Goal: Task Accomplishment & Management: Manage account settings

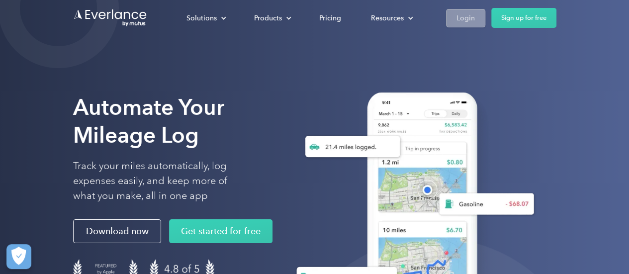
click at [477, 18] on link "Login" at bounding box center [465, 18] width 39 height 18
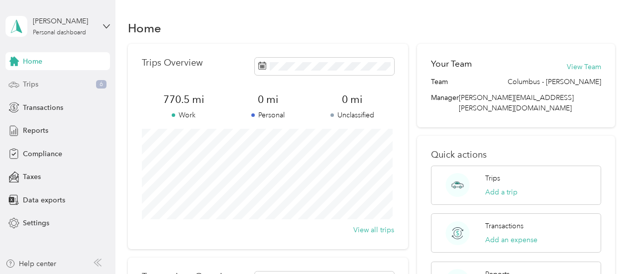
click at [60, 82] on div "Trips 6" at bounding box center [57, 85] width 104 height 18
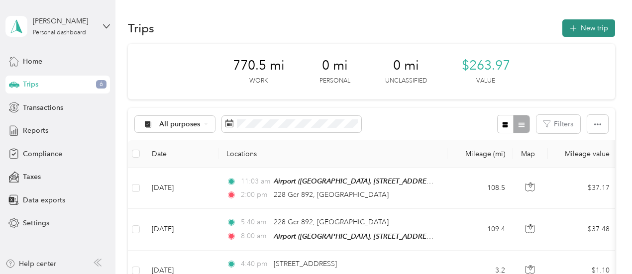
click at [598, 28] on button "New trip" at bounding box center [588, 27] width 53 height 17
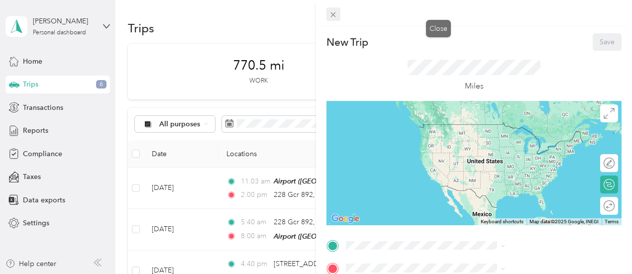
click at [337, 15] on icon at bounding box center [333, 14] width 8 height 8
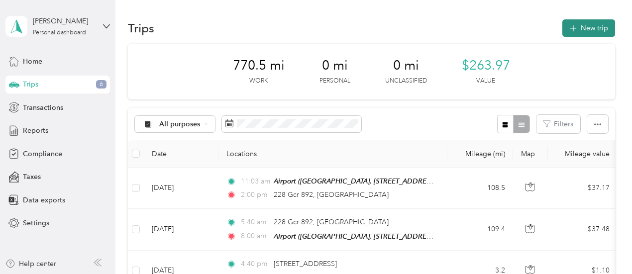
click at [569, 26] on icon "button" at bounding box center [572, 28] width 11 height 11
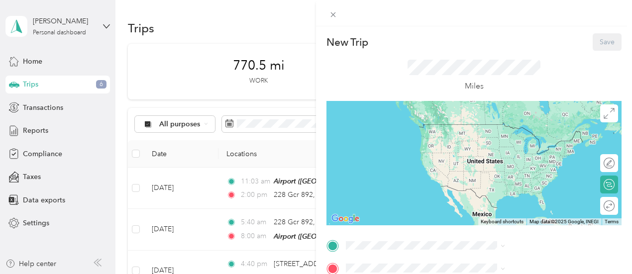
scroll to position [103, 0]
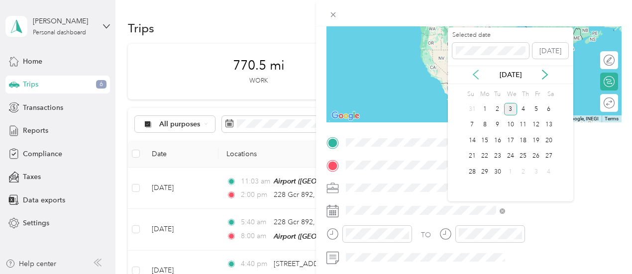
click at [478, 73] on icon at bounding box center [476, 75] width 10 height 10
click at [500, 143] on div "12" at bounding box center [497, 140] width 13 height 12
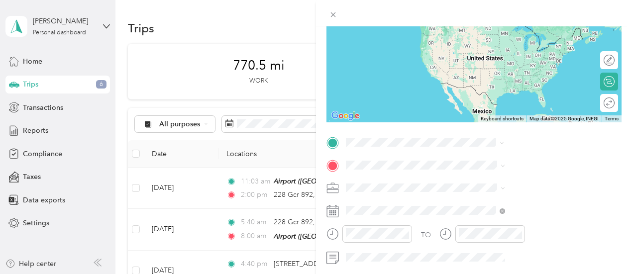
click at [497, 22] on span "[STREET_ADDRESS][US_STATE]" at bounding box center [519, 21] width 99 height 9
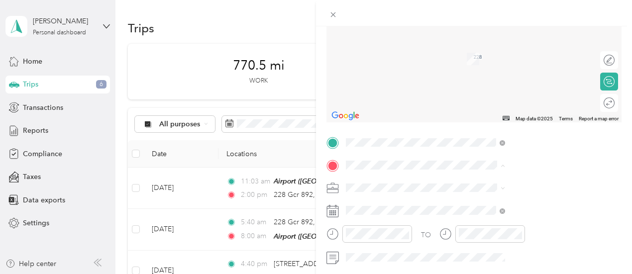
click at [513, 105] on div "Hercules Hercules Industries, [STREET_ADDRESS][PERSON_NAME]" at bounding box center [538, 89] width 137 height 31
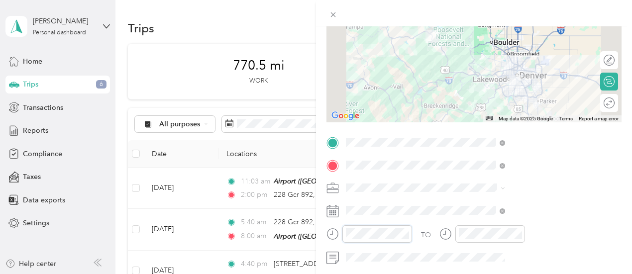
click at [412, 237] on div at bounding box center [369, 233] width 86 height 17
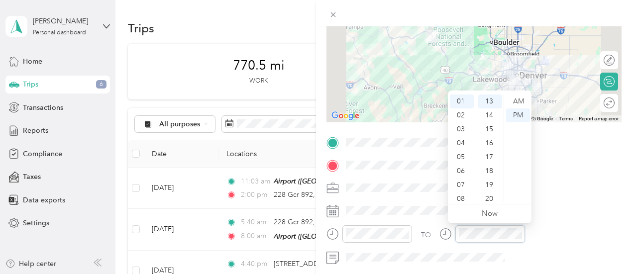
scroll to position [103, 2]
click at [428, 238] on form "New Trip Save This trip cannot be edited because it is either under review, app…" at bounding box center [474, 152] width 316 height 445
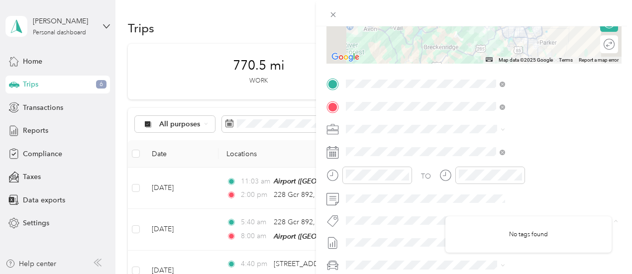
scroll to position [174, 2]
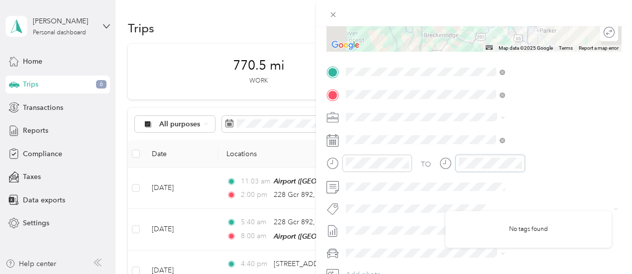
click at [525, 168] on div at bounding box center [482, 163] width 86 height 17
click at [536, 168] on div "TO" at bounding box center [473, 167] width 295 height 24
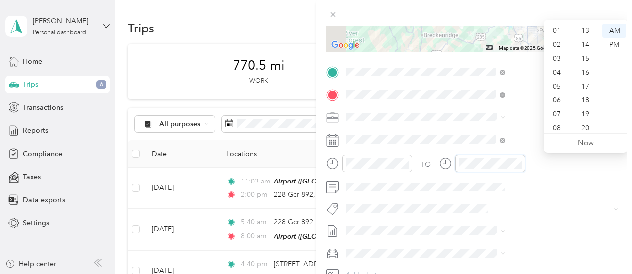
scroll to position [0, 0]
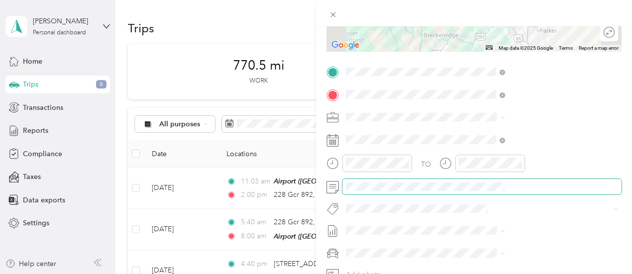
drag, startPoint x: 624, startPoint y: 171, endPoint x: 632, endPoint y: 122, distance: 49.4
click at [627, 122] on html "[PERSON_NAME] Personal dashboard Home Trips 6 Transactions Reports Compliance T…" at bounding box center [313, 137] width 627 height 274
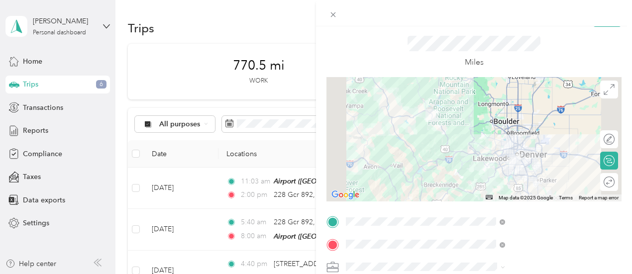
scroll to position [0, 2]
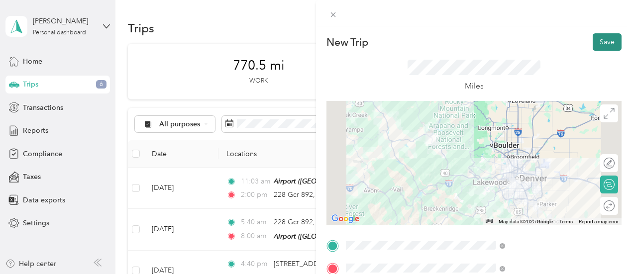
click at [600, 36] on button "Save" at bounding box center [606, 41] width 29 height 17
click at [599, 36] on button "Save" at bounding box center [606, 41] width 29 height 17
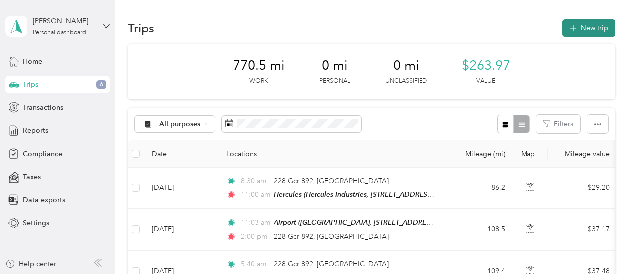
click at [582, 26] on button "New trip" at bounding box center [588, 27] width 53 height 17
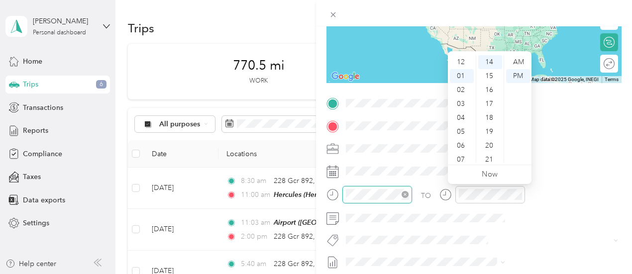
scroll to position [14, 0]
click at [412, 197] on div at bounding box center [369, 194] width 86 height 17
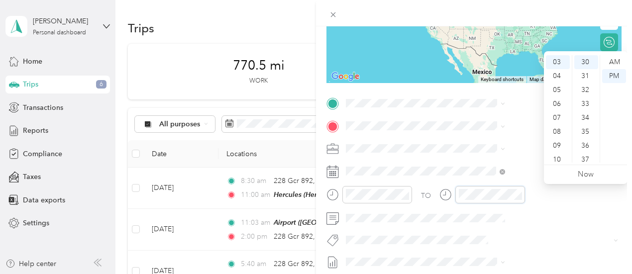
scroll to position [418, 0]
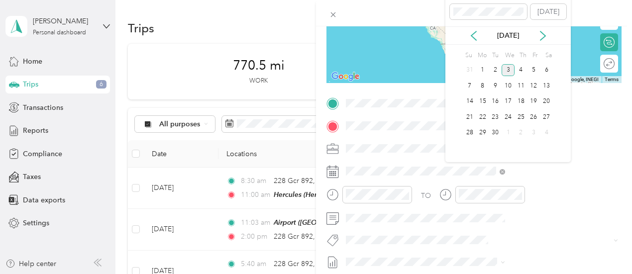
click at [486, 76] on div "1" at bounding box center [482, 70] width 13 height 16
click at [476, 34] on icon at bounding box center [474, 36] width 10 height 10
click at [496, 100] on div "12" at bounding box center [494, 102] width 13 height 12
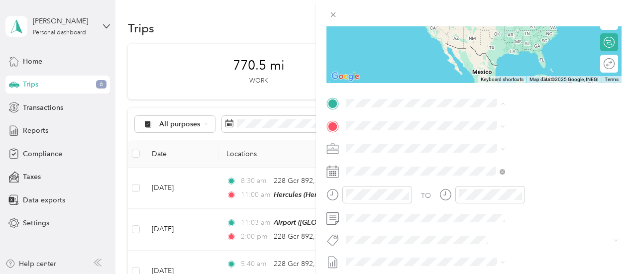
click at [478, 193] on span "Hercules Industries, [STREET_ADDRESS][PERSON_NAME]" at bounding box center [531, 190] width 127 height 19
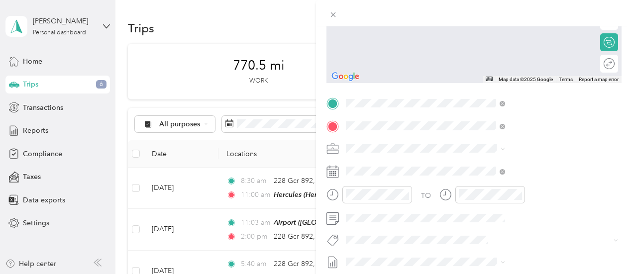
click at [489, 158] on span "[STREET_ADDRESS][US_STATE]" at bounding box center [517, 161] width 99 height 9
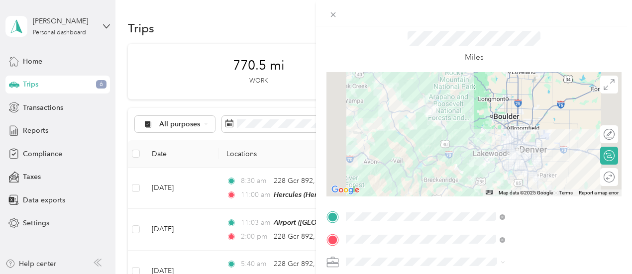
scroll to position [0, 2]
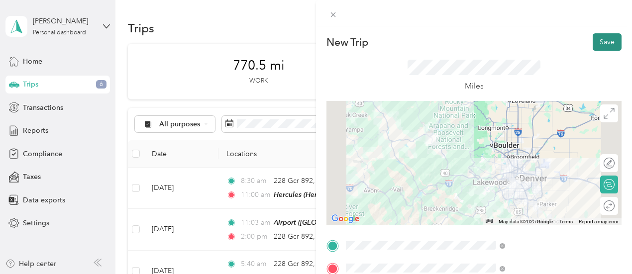
click at [604, 40] on button "Save" at bounding box center [606, 41] width 29 height 17
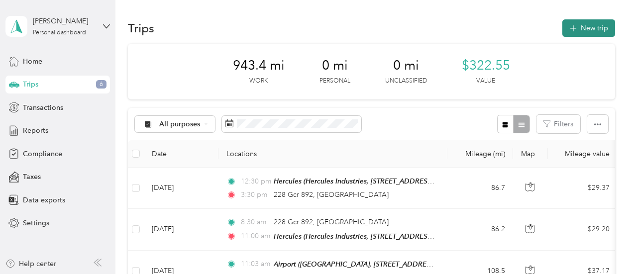
click at [584, 27] on button "New trip" at bounding box center [588, 27] width 53 height 17
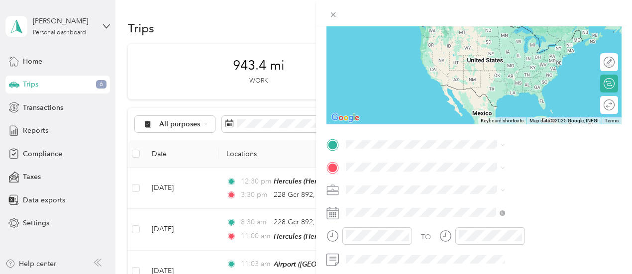
scroll to position [110, 0]
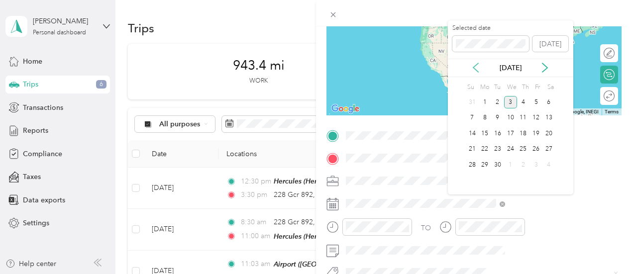
click at [475, 70] on icon at bounding box center [476, 68] width 10 height 10
click at [538, 132] on div "15" at bounding box center [535, 133] width 13 height 12
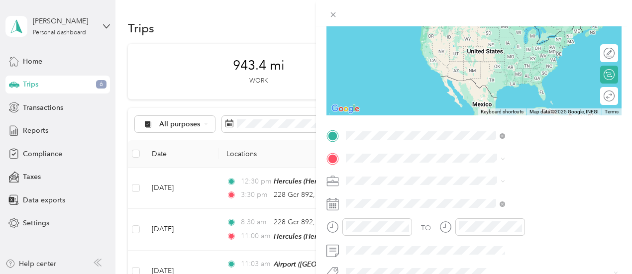
click at [504, 185] on ol "From search results 228 Gcr 892 [GEOGRAPHIC_DATA][US_STATE], [GEOGRAPHIC_DATA] …" at bounding box center [531, 207] width 166 height 127
click at [489, 172] on span "[STREET_ADDRESS][US_STATE]" at bounding box center [519, 171] width 99 height 9
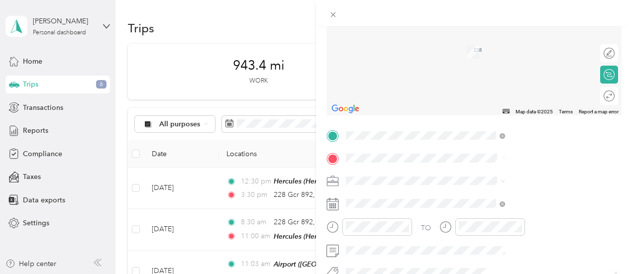
scroll to position [0, 0]
click at [412, 228] on div at bounding box center [369, 226] width 86 height 17
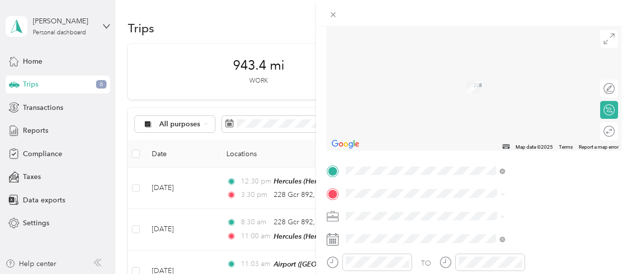
scroll to position [0, 2]
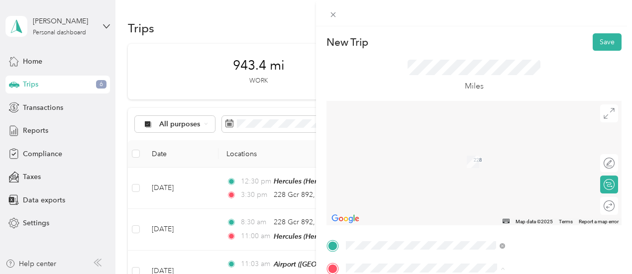
click at [500, 181] on span "[STREET_ADDRESS][US_STATE][US_STATE]" at bounding box center [536, 176] width 136 height 9
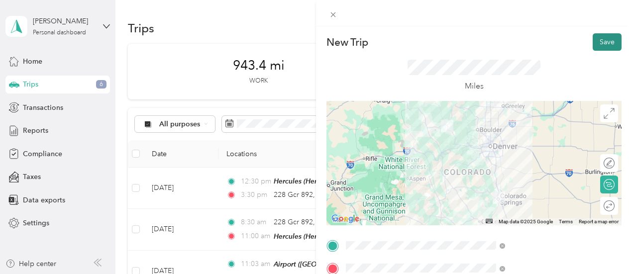
click at [592, 38] on button "Save" at bounding box center [606, 41] width 29 height 17
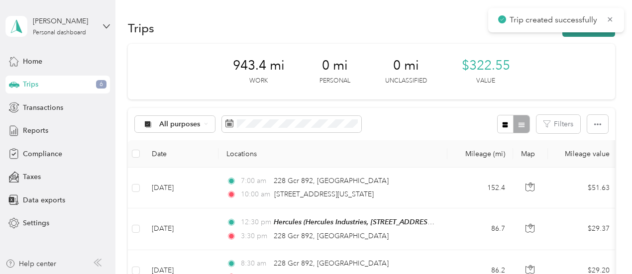
click at [586, 33] on button "New trip" at bounding box center [588, 27] width 53 height 17
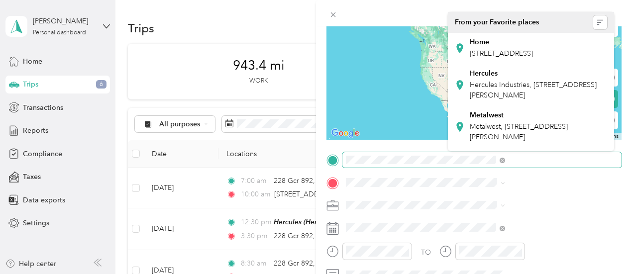
scroll to position [0, 3]
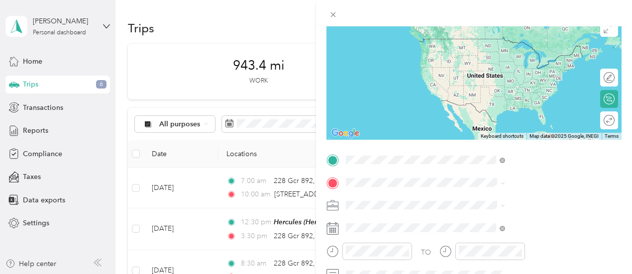
click at [486, 73] on span "[STREET_ADDRESS][US_STATE][US_STATE]" at bounding box center [538, 68] width 136 height 9
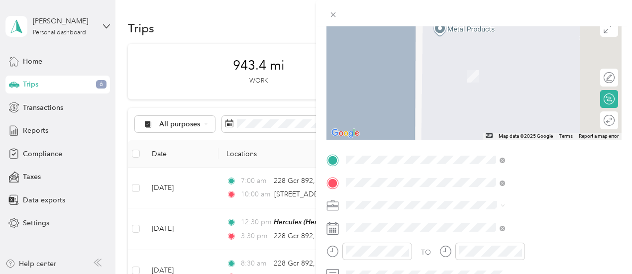
click at [506, 63] on span "[STREET_ADDRESS][US_STATE]" at bounding box center [519, 61] width 99 height 9
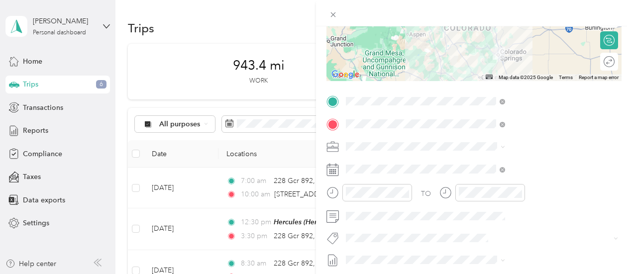
scroll to position [148, 0]
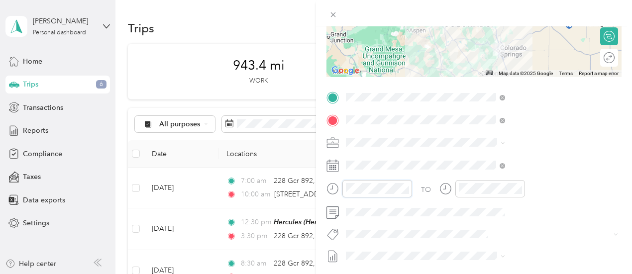
click at [431, 192] on form "New Trip Save This trip cannot be edited because it is either under review, app…" at bounding box center [474, 107] width 316 height 445
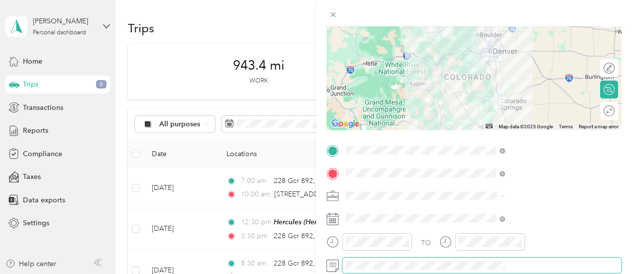
scroll to position [95, 2]
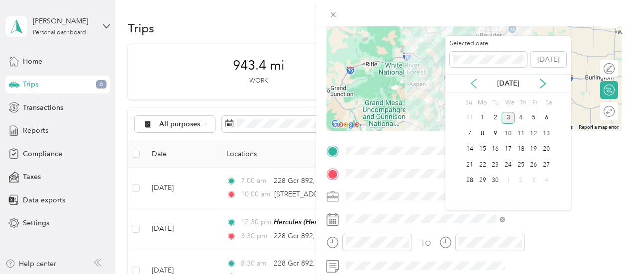
click at [471, 87] on icon at bounding box center [474, 84] width 10 height 10
click at [532, 147] on div "15" at bounding box center [533, 149] width 13 height 12
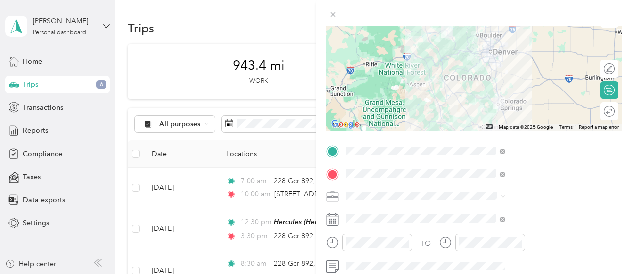
scroll to position [0, 2]
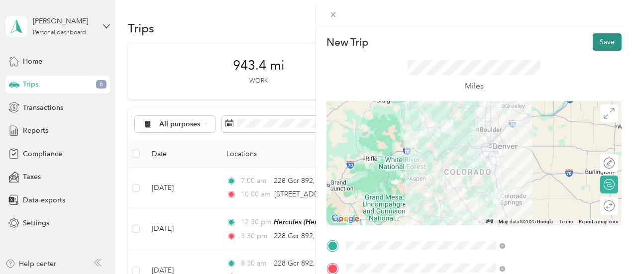
click at [597, 43] on button "Save" at bounding box center [606, 41] width 29 height 17
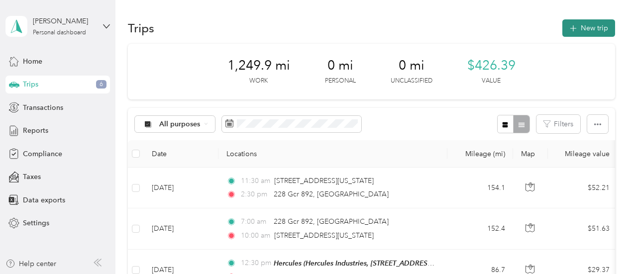
click at [576, 29] on button "New trip" at bounding box center [588, 27] width 53 height 17
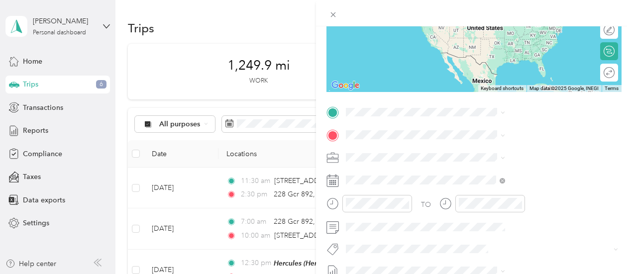
scroll to position [135, 0]
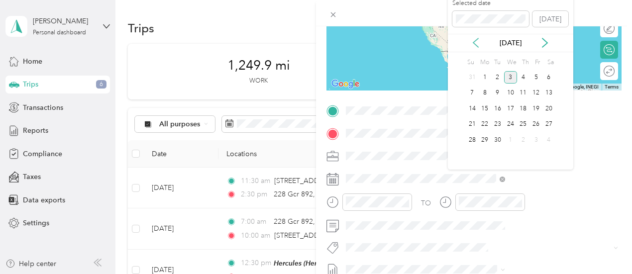
click at [473, 43] on icon at bounding box center [475, 43] width 5 height 9
click at [469, 138] on div "24" at bounding box center [472, 140] width 13 height 12
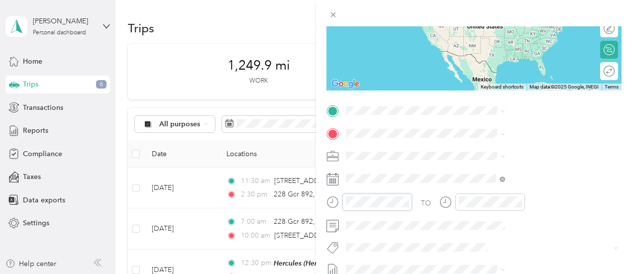
click at [412, 205] on div at bounding box center [369, 202] width 86 height 17
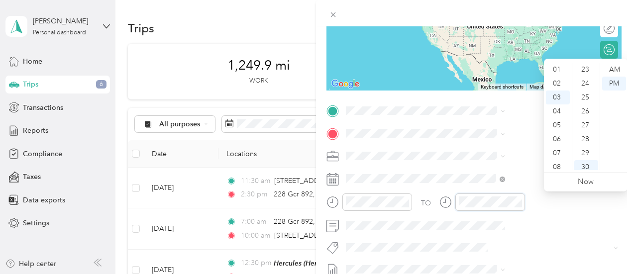
scroll to position [418, 0]
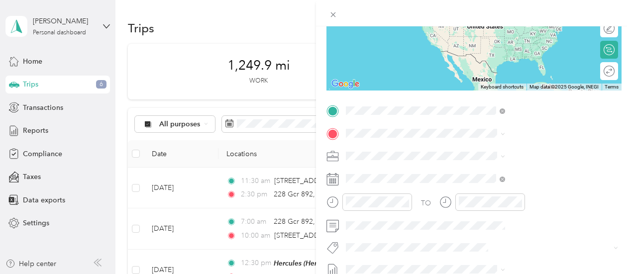
click at [469, 141] on div "[STREET_ADDRESS][US_STATE]" at bounding box center [528, 146] width 152 height 13
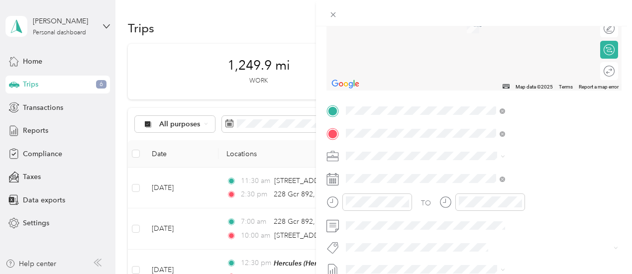
click at [494, 184] on span "[GEOGRAPHIC_DATA], [STREET_ADDRESS][PERSON_NAME] , 80249, Denver, CO, [GEOGRAPH…" at bounding box center [536, 194] width 137 height 29
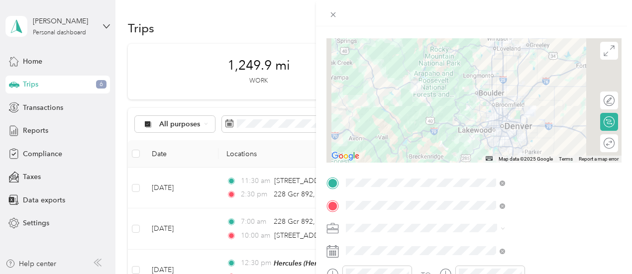
scroll to position [0, 2]
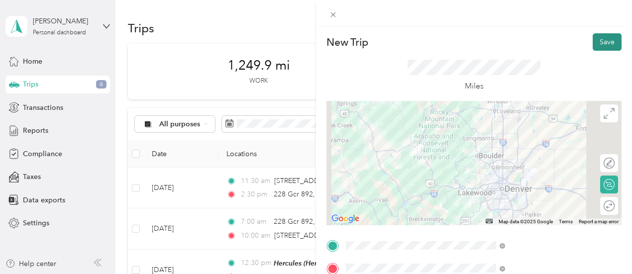
click at [600, 41] on button "Save" at bounding box center [606, 41] width 29 height 17
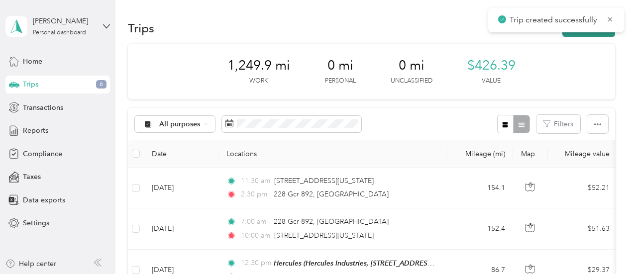
click at [593, 34] on button "New trip" at bounding box center [588, 27] width 53 height 17
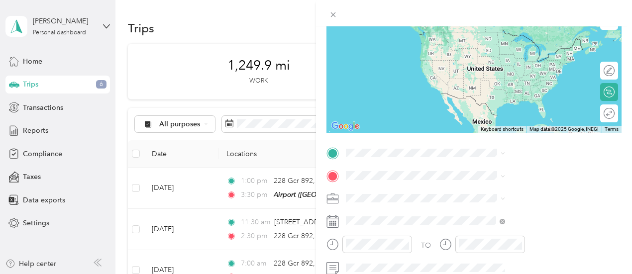
scroll to position [97, 0]
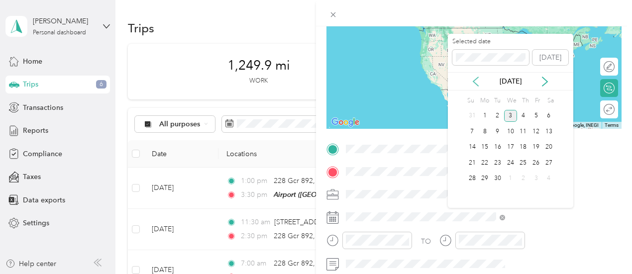
click at [477, 82] on icon at bounding box center [476, 82] width 10 height 10
click at [509, 181] on div "27" at bounding box center [510, 179] width 13 height 12
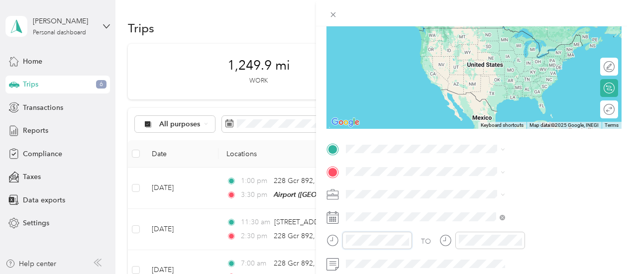
click at [412, 243] on div at bounding box center [369, 240] width 86 height 17
click at [412, 246] on div at bounding box center [377, 240] width 70 height 17
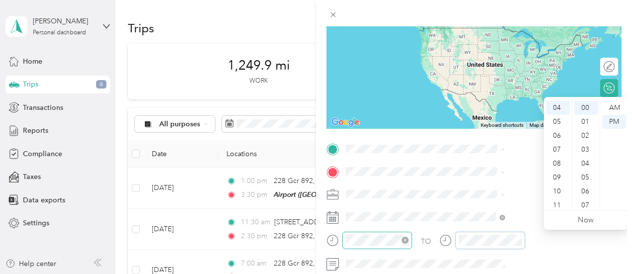
scroll to position [0, 0]
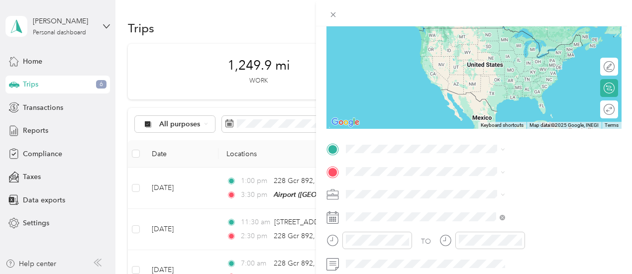
click at [465, 141] on div "New Trip Save This trip cannot be edited because it is either under review, app…" at bounding box center [473, 159] width 295 height 445
click at [496, 41] on span "[GEOGRAPHIC_DATA], [STREET_ADDRESS][PERSON_NAME] , 80249, Denver, CO, [GEOGRAPH…" at bounding box center [536, 52] width 137 height 29
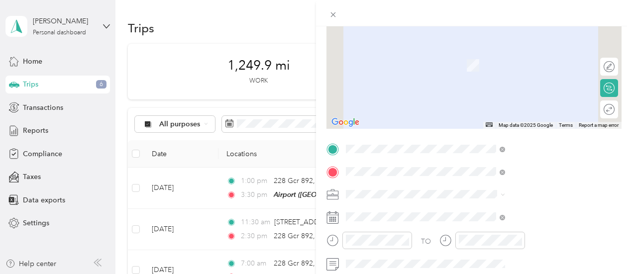
click at [501, 56] on div "[STREET_ADDRESS][US_STATE]" at bounding box center [528, 61] width 152 height 13
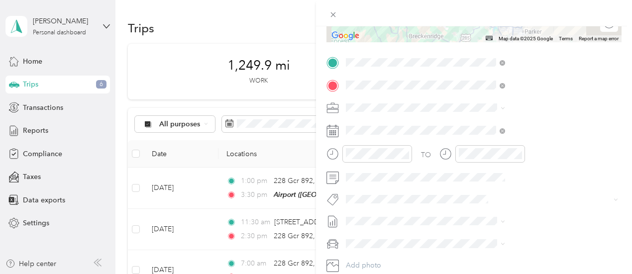
scroll to position [182, 2]
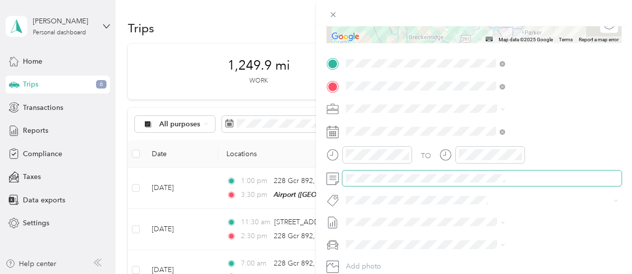
click at [541, 183] on span at bounding box center [481, 179] width 279 height 16
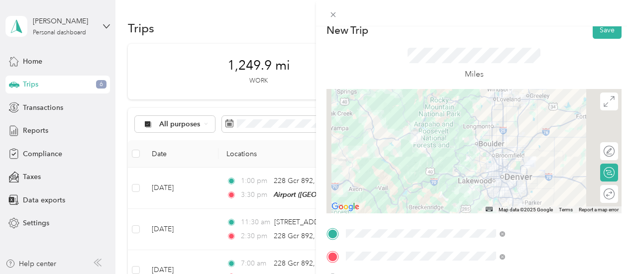
scroll to position [0, 2]
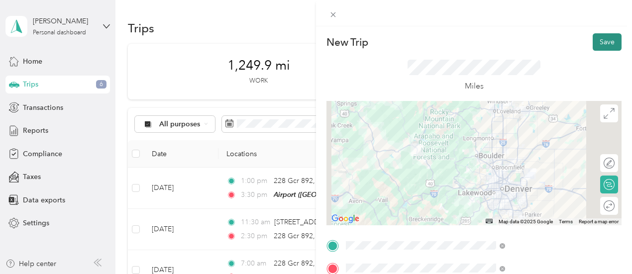
click at [597, 35] on button "Save" at bounding box center [606, 41] width 29 height 17
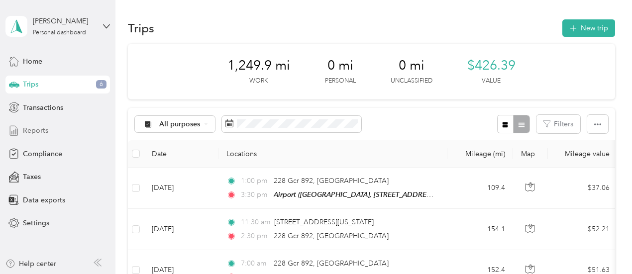
click at [41, 134] on span "Reports" at bounding box center [35, 130] width 25 height 10
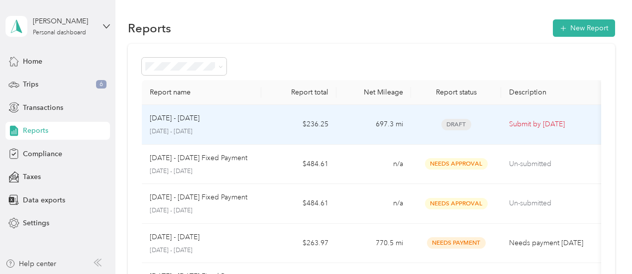
click at [272, 126] on td "$236.25" at bounding box center [298, 125] width 75 height 40
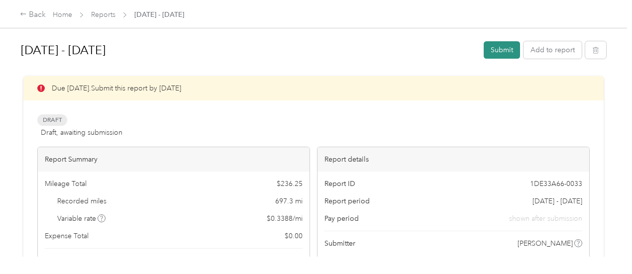
click at [491, 53] on button "Submit" at bounding box center [502, 49] width 36 height 17
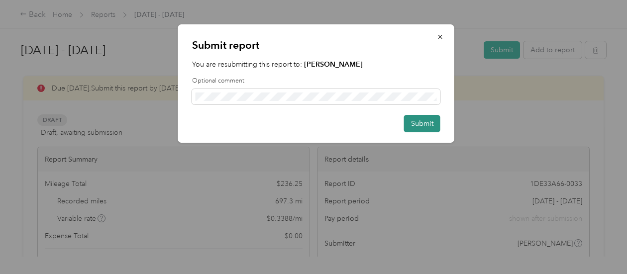
click at [421, 123] on button "Submit" at bounding box center [422, 123] width 36 height 17
